Goal: Task Accomplishment & Management: Manage account settings

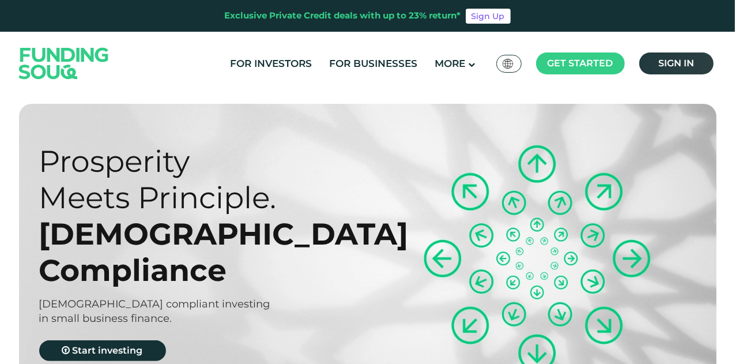
click at [658, 63] on span "Sign in" at bounding box center [676, 63] width 36 height 11
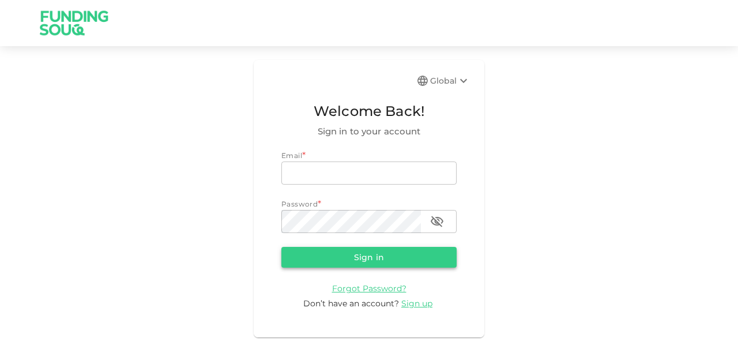
type input "[EMAIL_ADDRESS][PERSON_NAME][DOMAIN_NAME]"
click at [355, 262] on button "Sign in" at bounding box center [368, 257] width 175 height 21
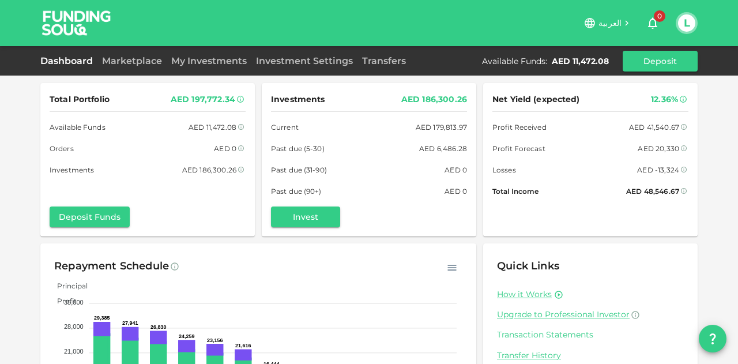
click at [520, 331] on link "Transaction Statements" at bounding box center [590, 334] width 187 height 11
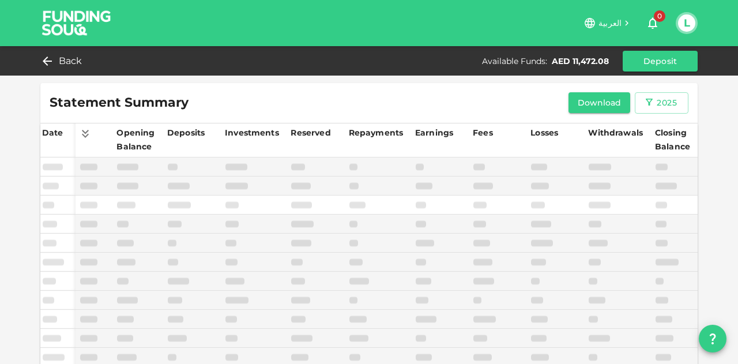
scroll to position [52, 0]
